Goal: Transaction & Acquisition: Book appointment/travel/reservation

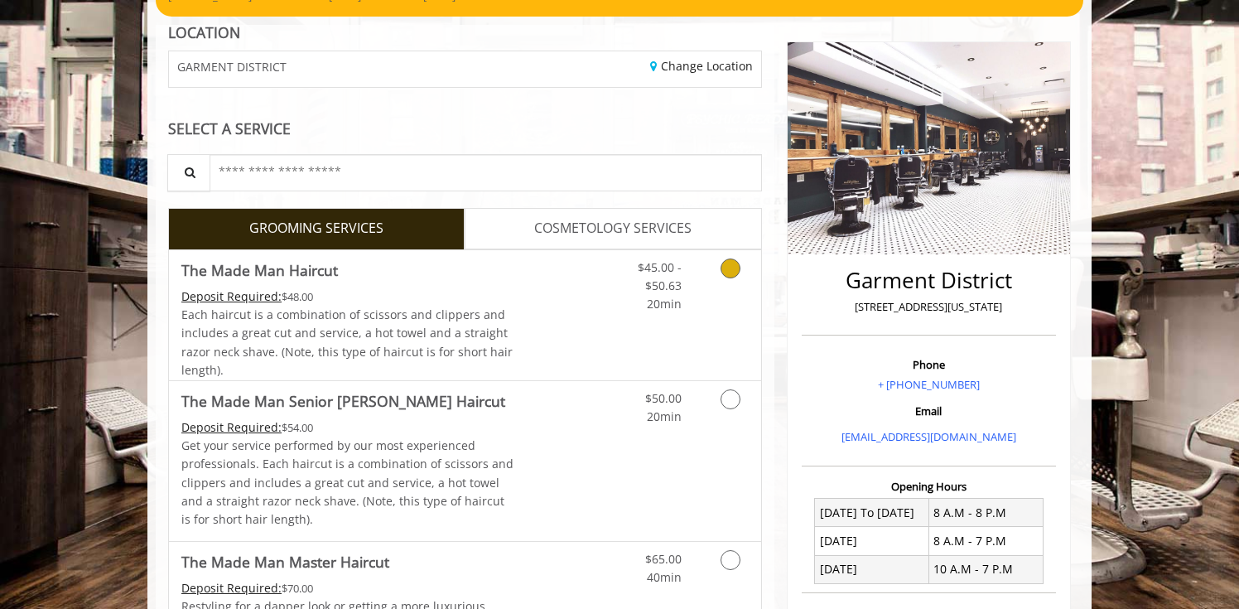
click at [727, 266] on icon "Grooming services" at bounding box center [730, 268] width 20 height 20
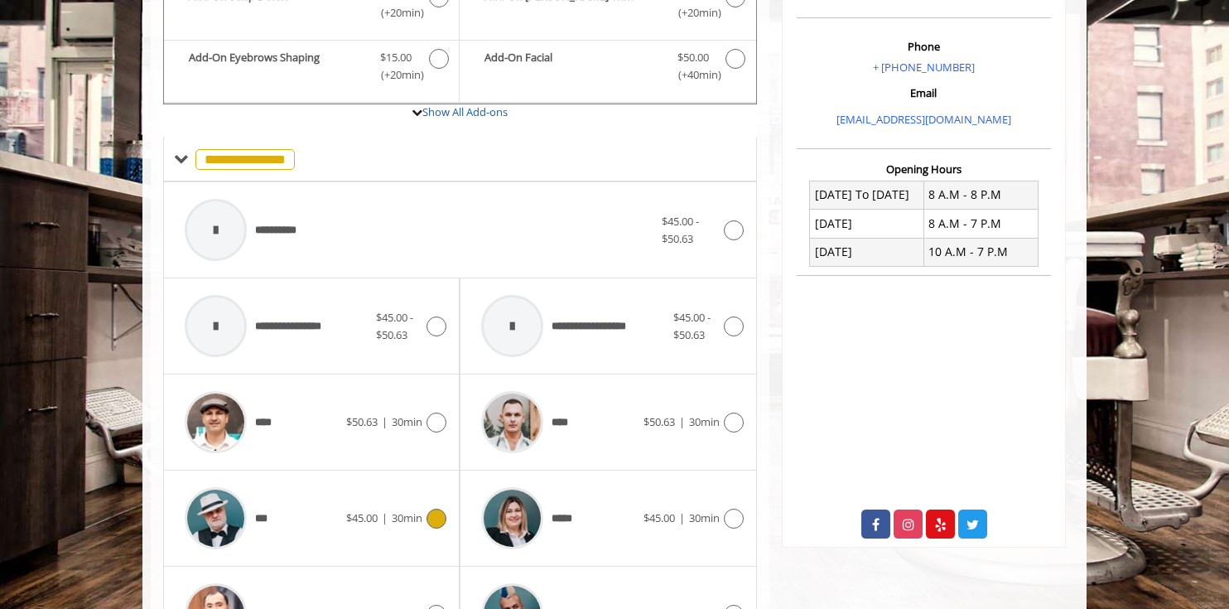
click at [436, 504] on div "*** $45.00 | 30min" at bounding box center [311, 518] width 270 height 79
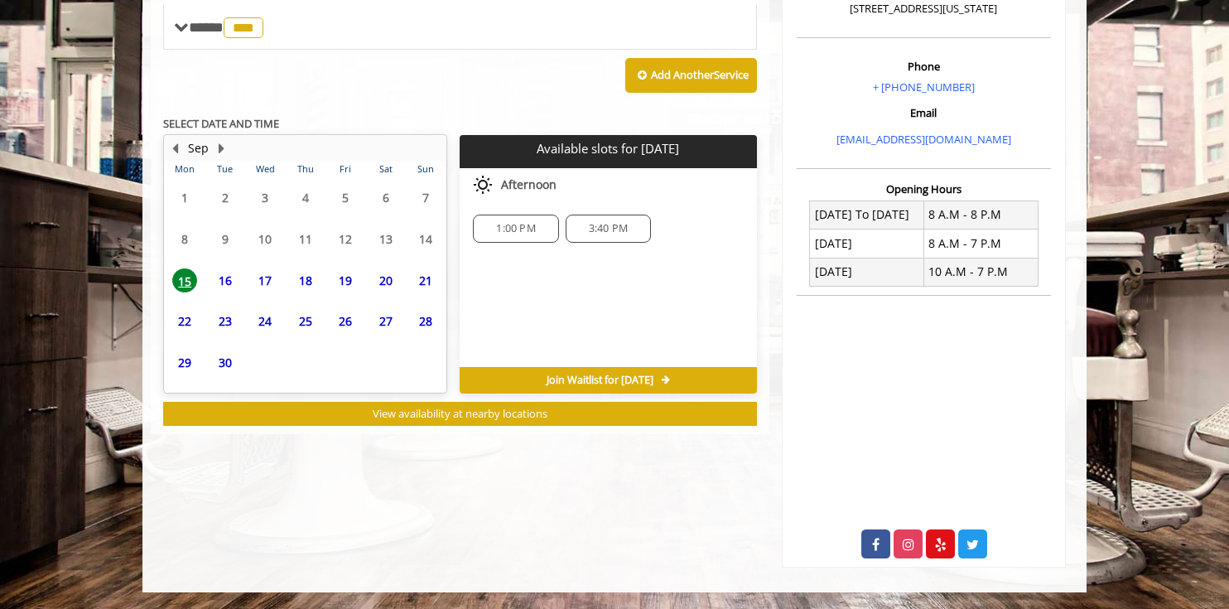
scroll to position [480, 0]
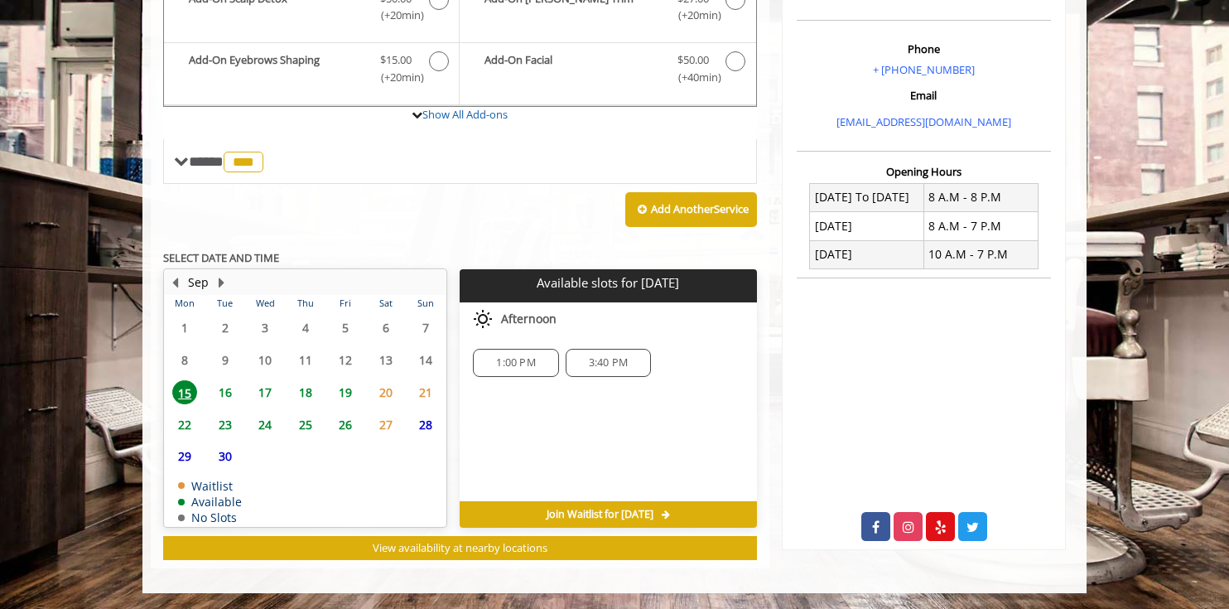
click at [307, 387] on span "18" at bounding box center [305, 392] width 25 height 24
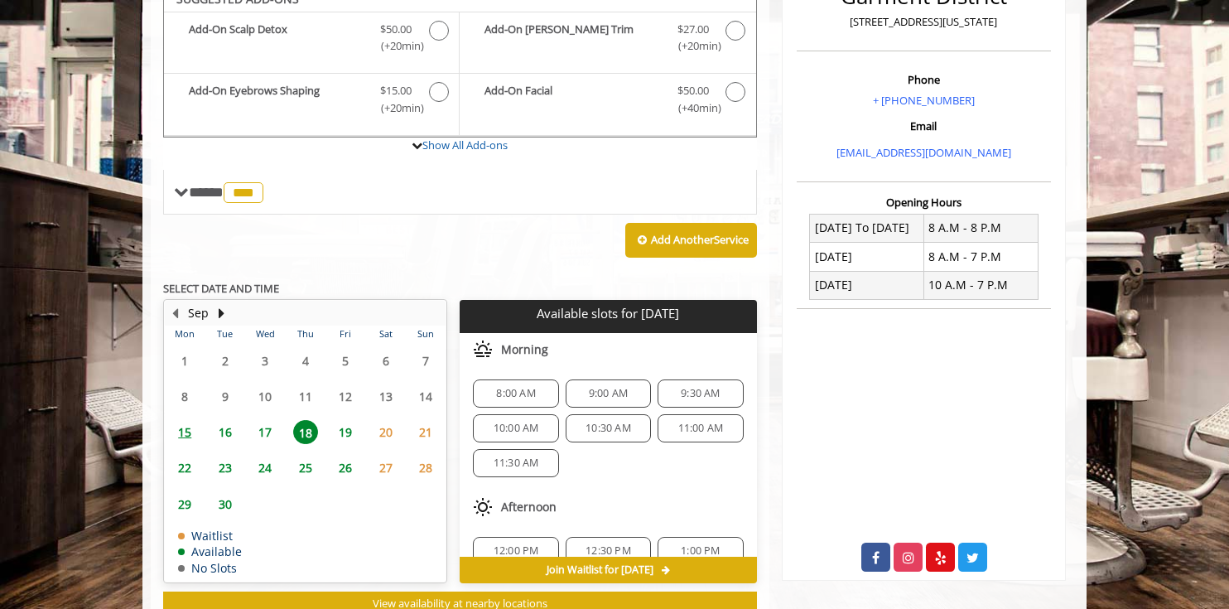
scroll to position [434, 0]
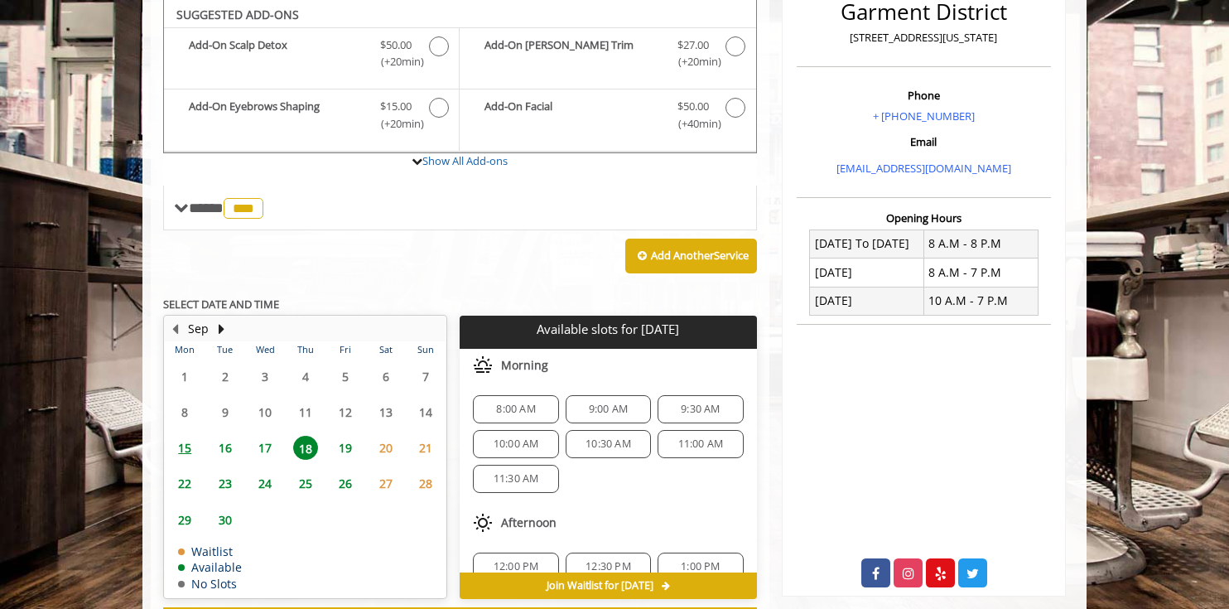
click at [683, 444] on span "11:00 AM" at bounding box center [701, 443] width 46 height 13
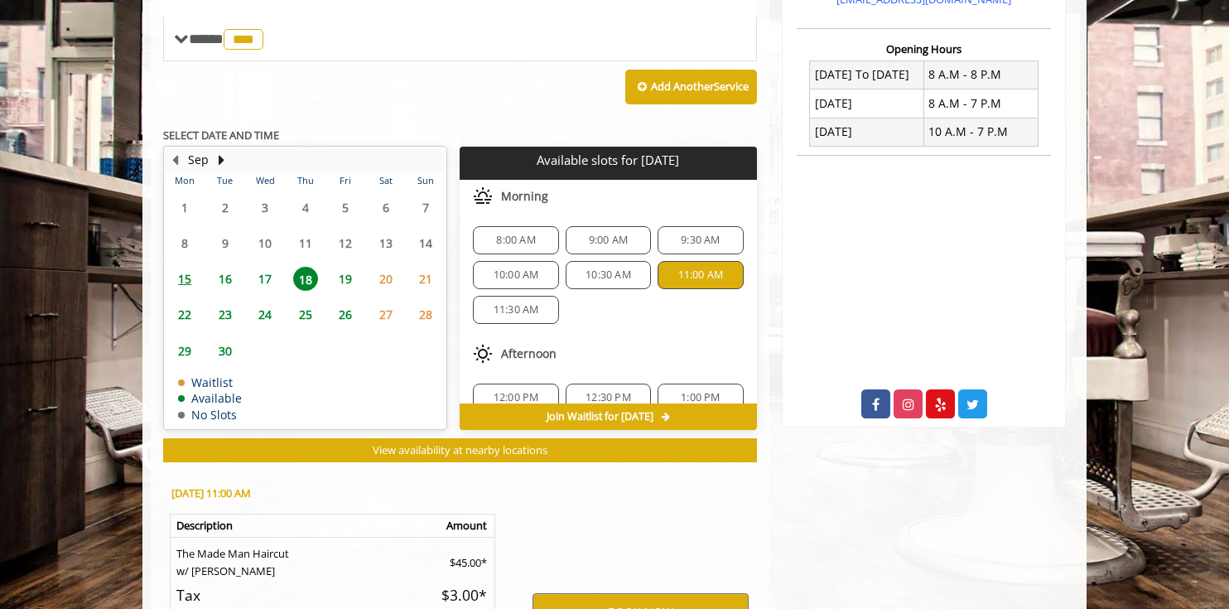
scroll to position [804, 0]
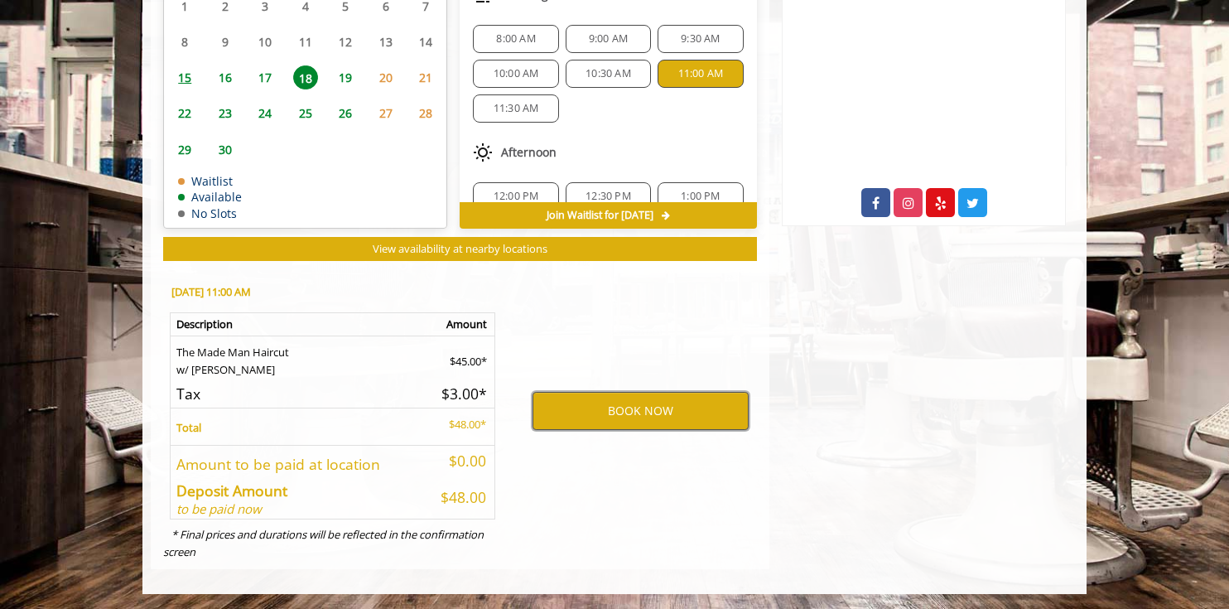
click at [632, 401] on button "BOOK NOW" at bounding box center [640, 411] width 216 height 38
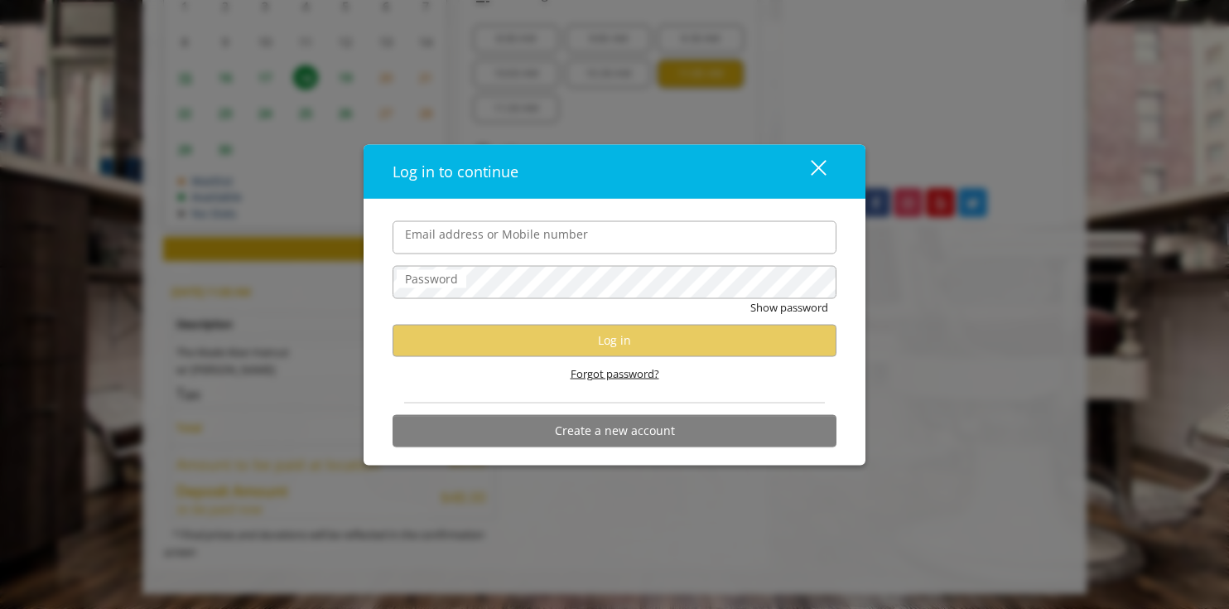
type input "**********"
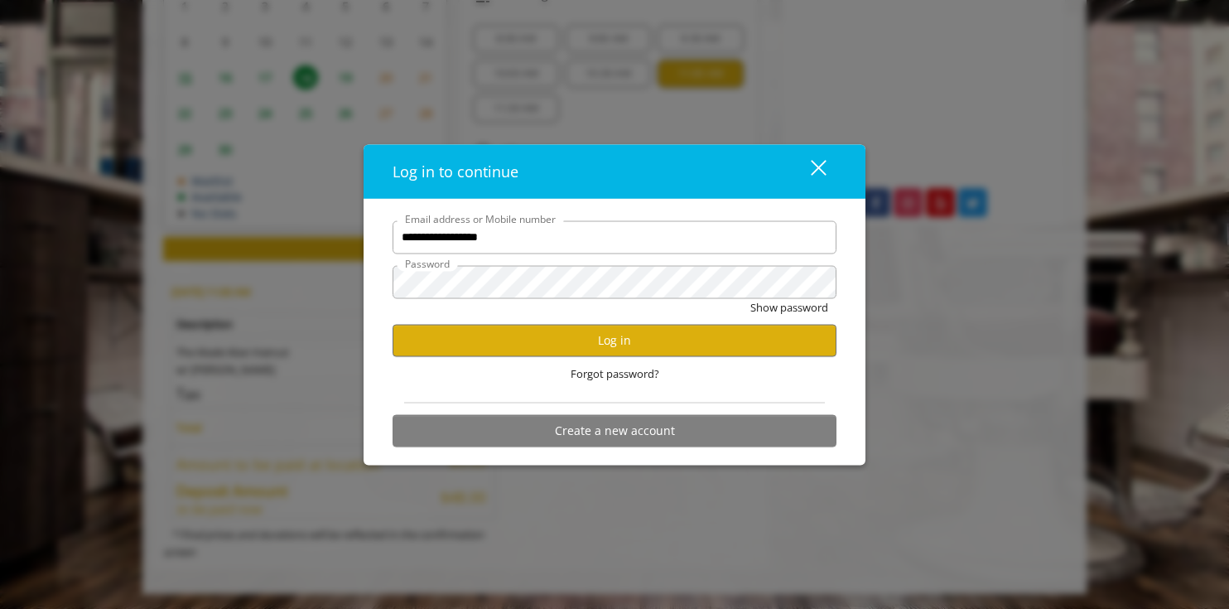
scroll to position [0, 0]
click at [589, 342] on button "Log in" at bounding box center [614, 340] width 444 height 32
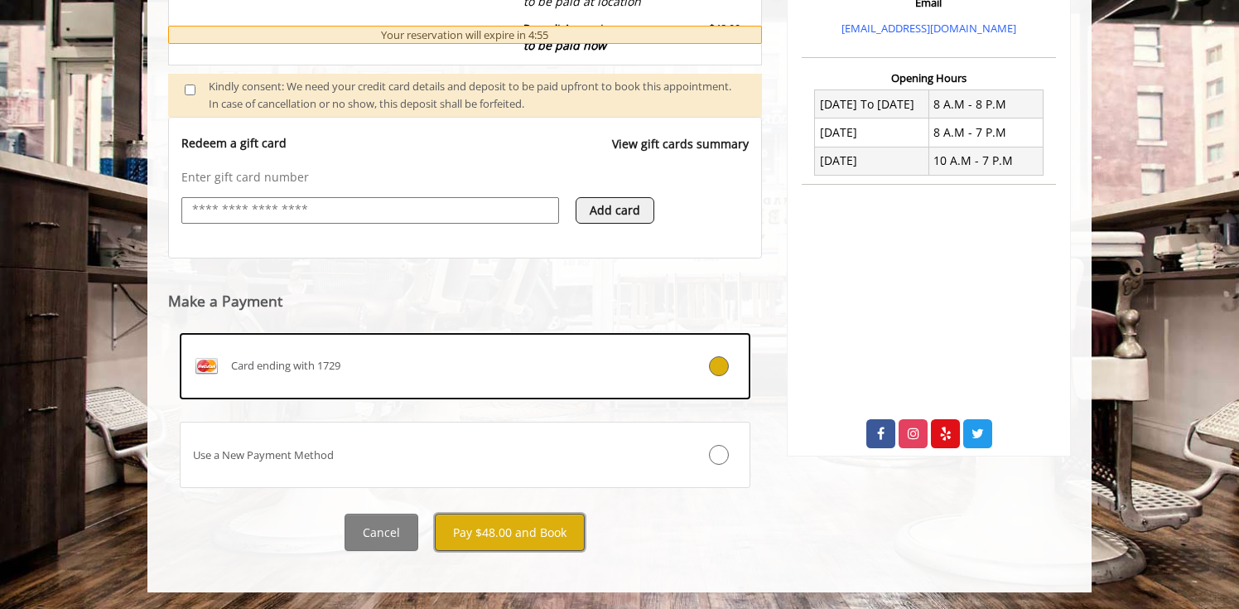
click at [513, 525] on button "Pay $48.00 and Book" at bounding box center [510, 531] width 150 height 37
